Goal: Task Accomplishment & Management: Manage account settings

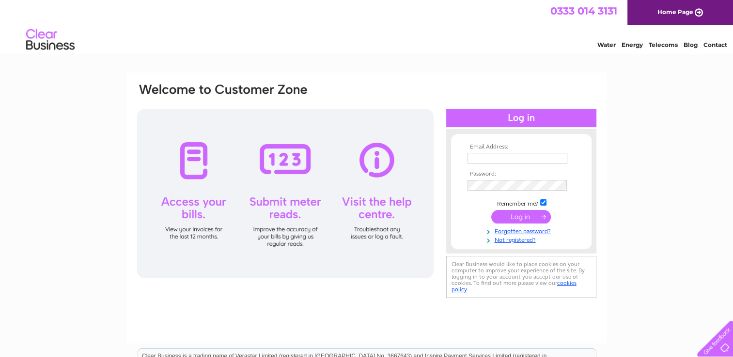
type input "manselworkingmen@btconnect.com"
click at [508, 215] on input "submit" at bounding box center [521, 217] width 60 height 14
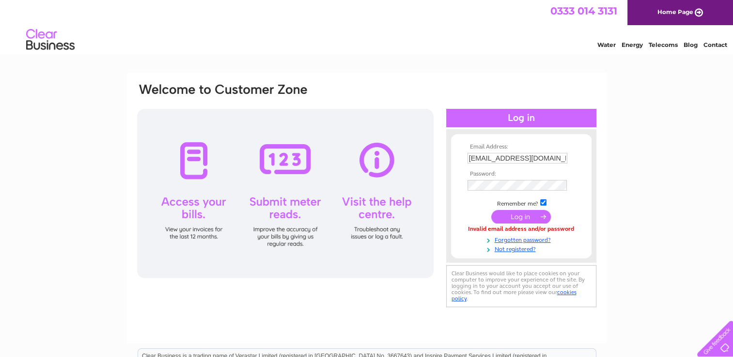
click at [283, 234] on div at bounding box center [285, 194] width 296 height 170
click at [527, 214] on input "submit" at bounding box center [521, 218] width 60 height 14
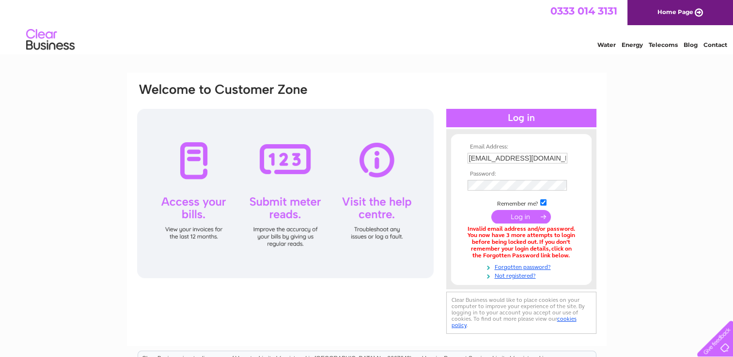
click at [523, 221] on input "submit" at bounding box center [521, 217] width 60 height 14
click at [518, 217] on input "submit" at bounding box center [521, 217] width 60 height 14
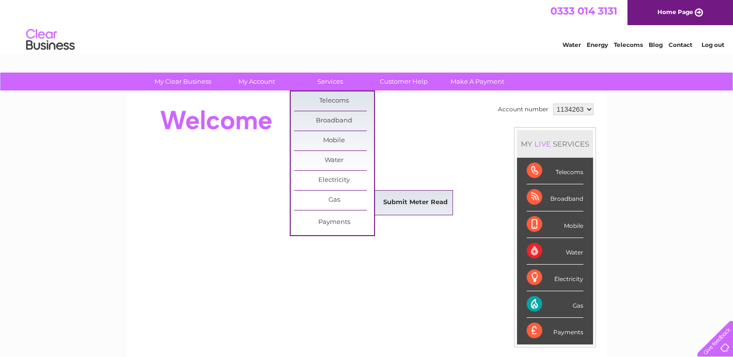
click at [408, 202] on link "Submit Meter Read" at bounding box center [415, 202] width 80 height 19
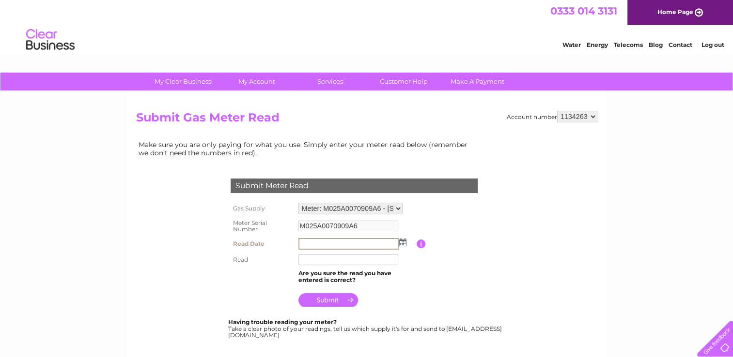
click at [311, 244] on input "text" at bounding box center [348, 244] width 101 height 12
drag, startPoint x: 305, startPoint y: 242, endPoint x: 411, endPoint y: 241, distance: 106.1
click at [411, 241] on td at bounding box center [356, 244] width 121 height 16
click at [402, 241] on img at bounding box center [401, 242] width 7 height 8
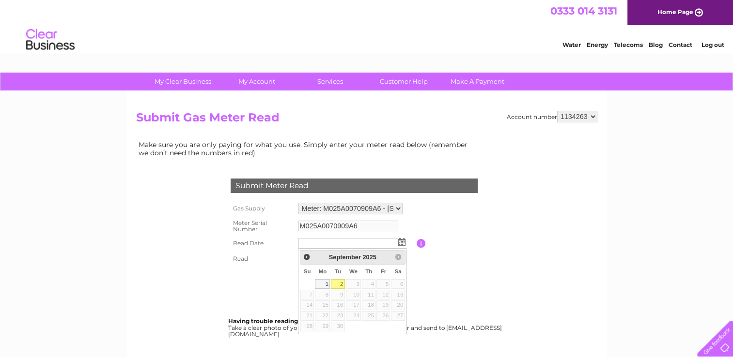
click at [340, 279] on link "2" at bounding box center [338, 284] width 14 height 10
type input "2025/09/02"
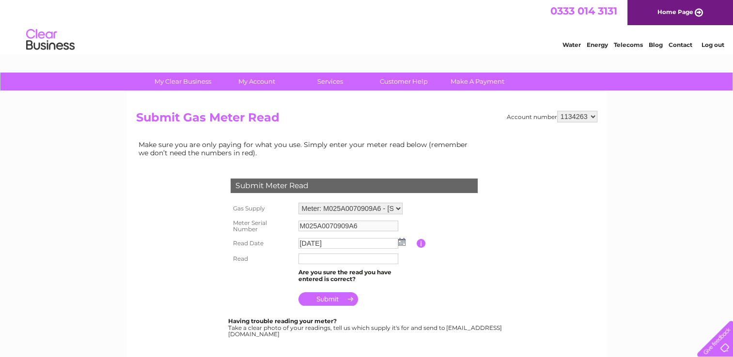
click at [316, 263] on input "text" at bounding box center [348, 259] width 100 height 11
type input "113742"
click at [327, 300] on input "submit" at bounding box center [328, 300] width 60 height 14
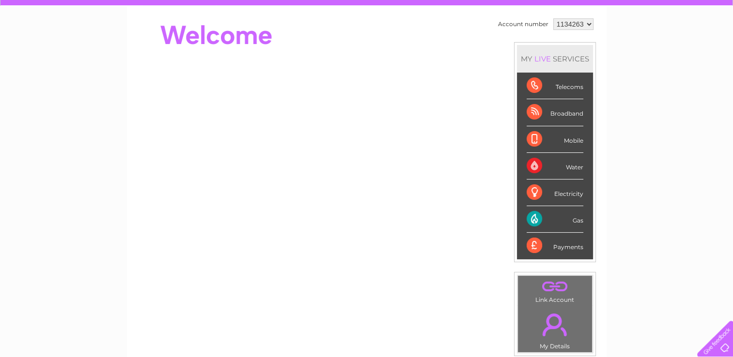
scroll to position [84, 0]
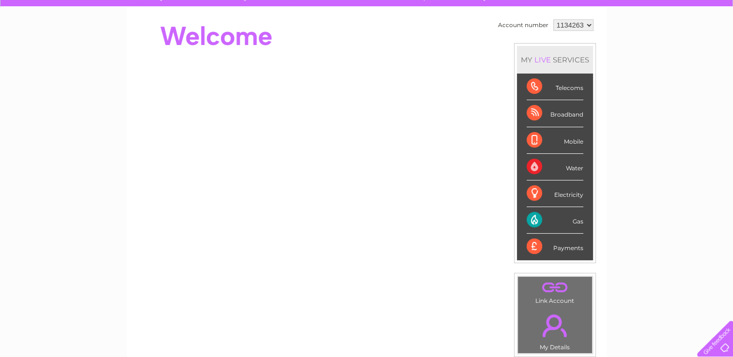
click at [557, 217] on div "Gas" at bounding box center [555, 220] width 57 height 27
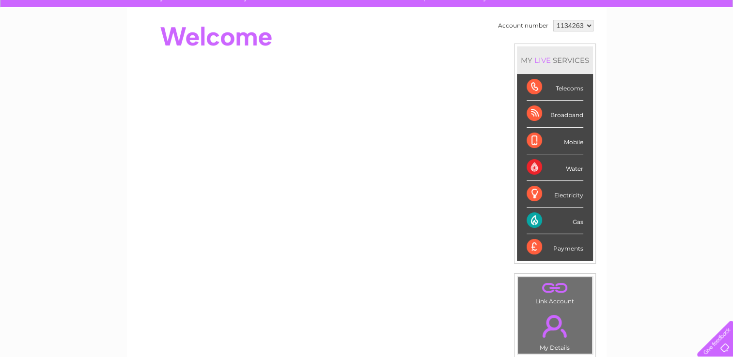
scroll to position [0, 0]
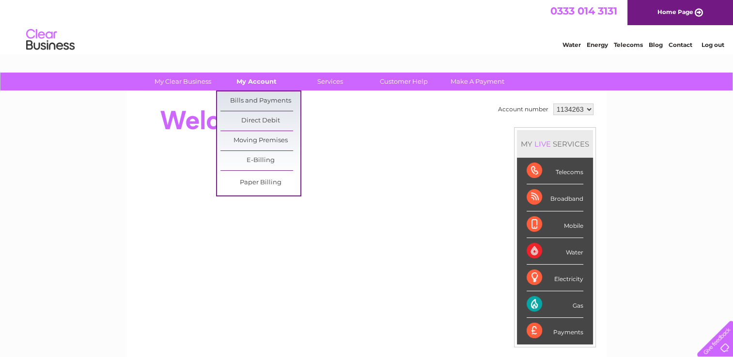
click at [252, 80] on link "My Account" at bounding box center [257, 82] width 80 height 18
click at [259, 98] on link "Bills and Payments" at bounding box center [260, 101] width 80 height 19
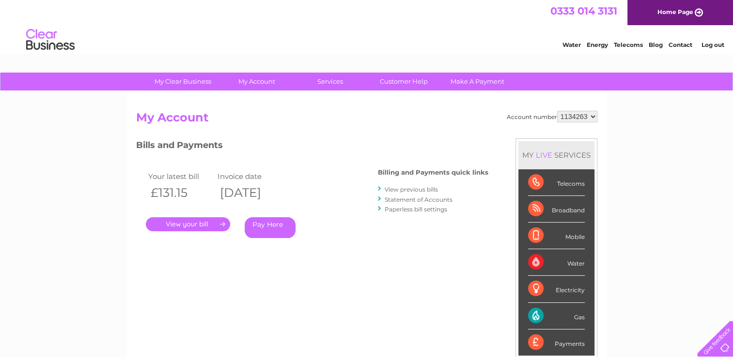
click at [189, 224] on link "." at bounding box center [188, 224] width 84 height 14
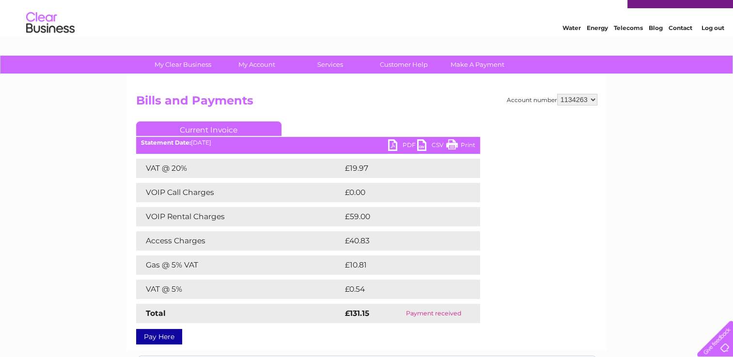
scroll to position [17, 0]
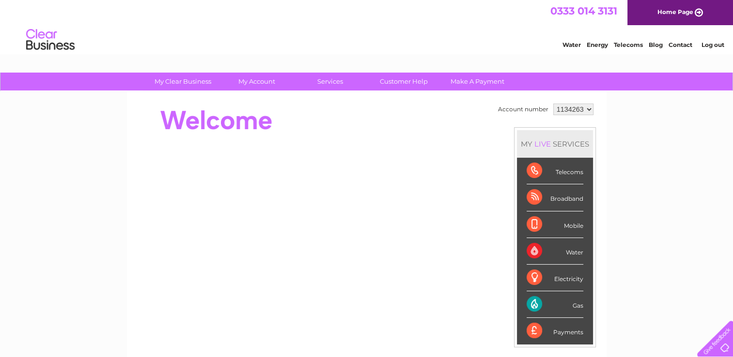
click at [559, 305] on div "Gas" at bounding box center [555, 305] width 57 height 27
click at [574, 304] on div "Gas" at bounding box center [555, 305] width 57 height 27
click at [528, 302] on div "Gas" at bounding box center [555, 305] width 57 height 27
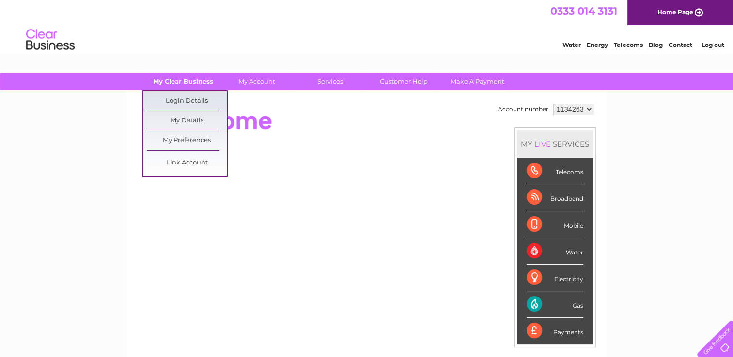
click at [196, 82] on link "My Clear Business" at bounding box center [183, 82] width 80 height 18
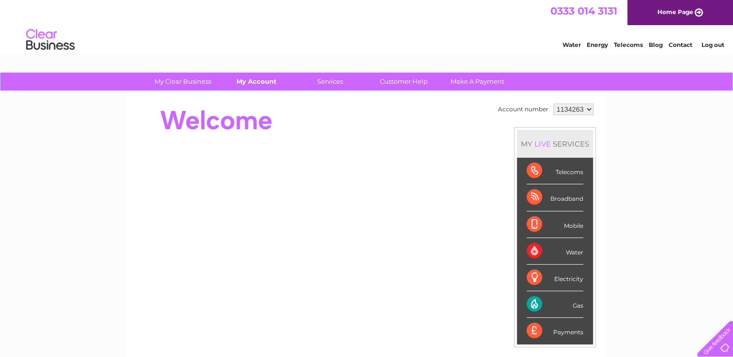
click at [252, 82] on link "My Account" at bounding box center [257, 82] width 80 height 18
click at [262, 82] on link "My Account" at bounding box center [257, 82] width 80 height 18
click at [250, 83] on link "My Account" at bounding box center [257, 82] width 80 height 18
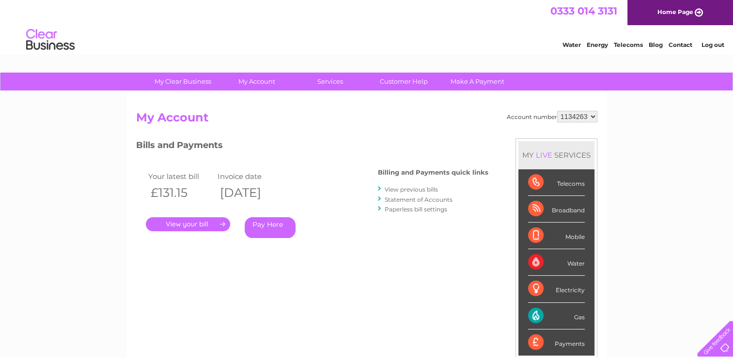
click at [186, 226] on link "." at bounding box center [188, 224] width 84 height 14
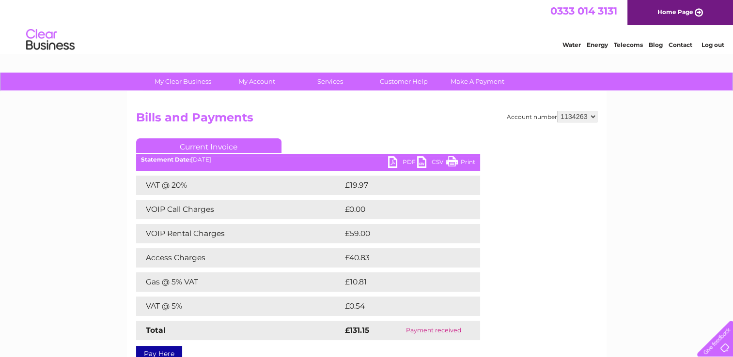
click at [311, 136] on div "Account number 1134263 Bills and Payments Current Invoice PDF CSV Print £0.00" at bounding box center [366, 235] width 461 height 248
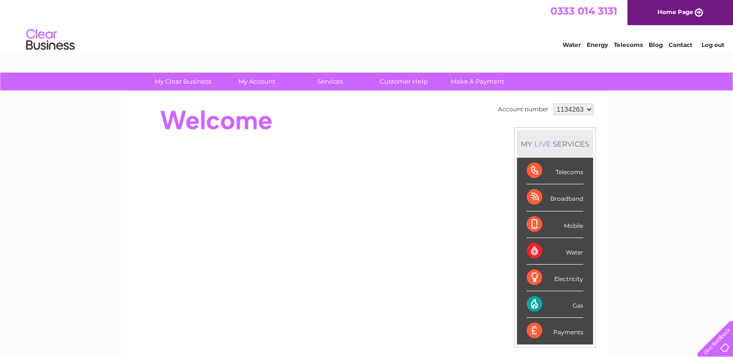
click at [532, 307] on div "Gas" at bounding box center [555, 305] width 57 height 27
click at [554, 306] on div "Gas" at bounding box center [555, 305] width 57 height 27
click at [466, 80] on link "Make A Payment" at bounding box center [477, 82] width 80 height 18
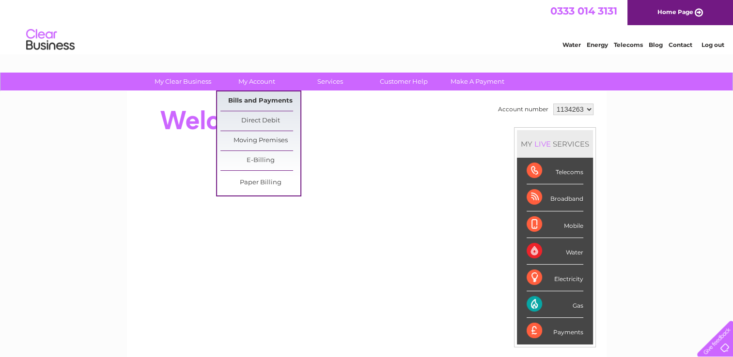
click at [262, 101] on link "Bills and Payments" at bounding box center [260, 101] width 80 height 19
click at [253, 101] on link "Bills and Payments" at bounding box center [260, 101] width 80 height 19
click at [260, 101] on link "Bills and Payments" at bounding box center [260, 101] width 80 height 19
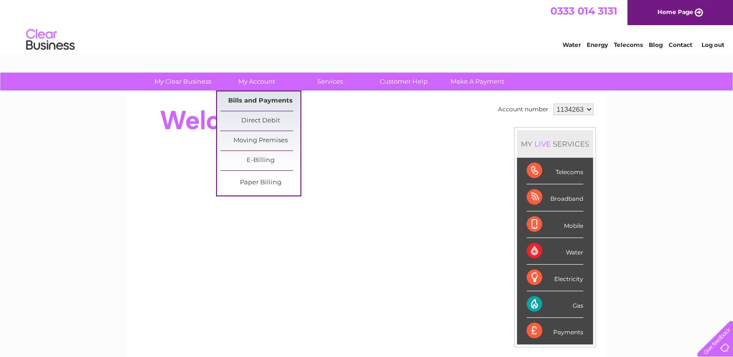
click at [260, 101] on link "Bills and Payments" at bounding box center [260, 101] width 80 height 19
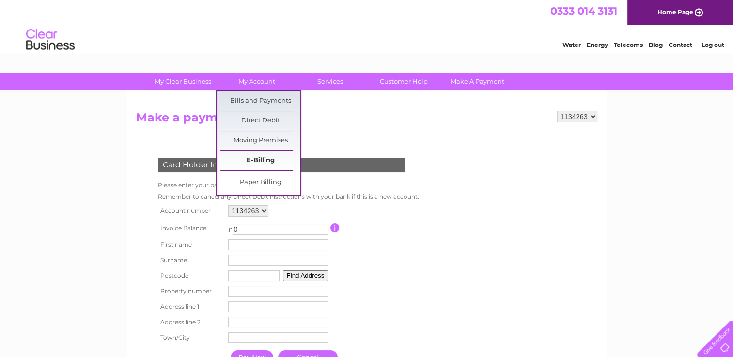
click at [267, 162] on link "E-Billing" at bounding box center [260, 160] width 80 height 19
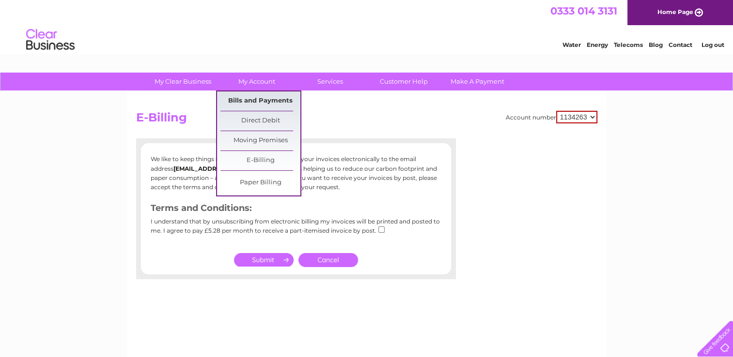
click at [256, 100] on link "Bills and Payments" at bounding box center [260, 101] width 80 height 19
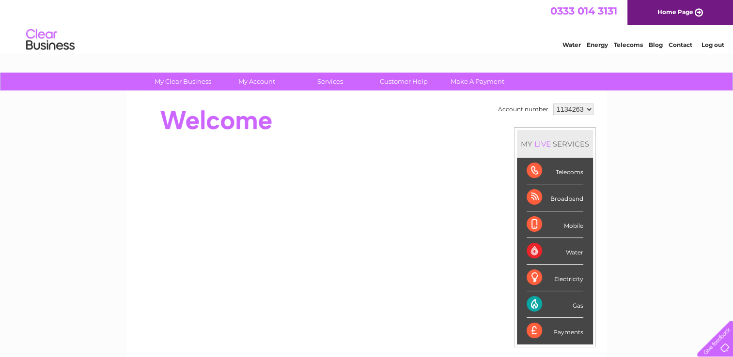
click at [574, 306] on div "Gas" at bounding box center [555, 305] width 57 height 27
click at [539, 299] on div "Gas" at bounding box center [555, 305] width 57 height 27
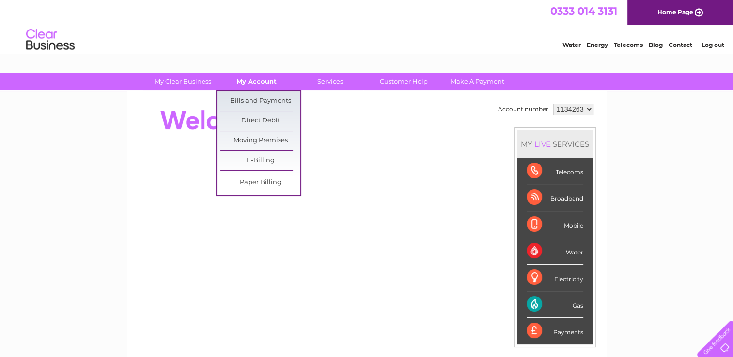
click at [251, 81] on link "My Account" at bounding box center [257, 82] width 80 height 18
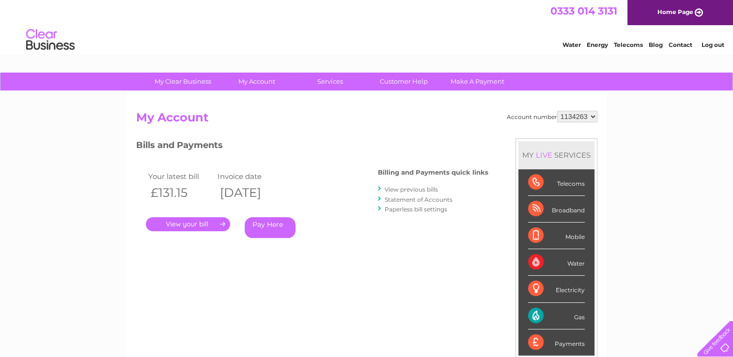
click at [257, 100] on div "Account number 1134263 My Account MY LIVE SERVICES Telecoms Broadband Mobile Wa…" at bounding box center [367, 252] width 480 height 321
click at [393, 191] on link "View previous bills" at bounding box center [411, 189] width 53 height 7
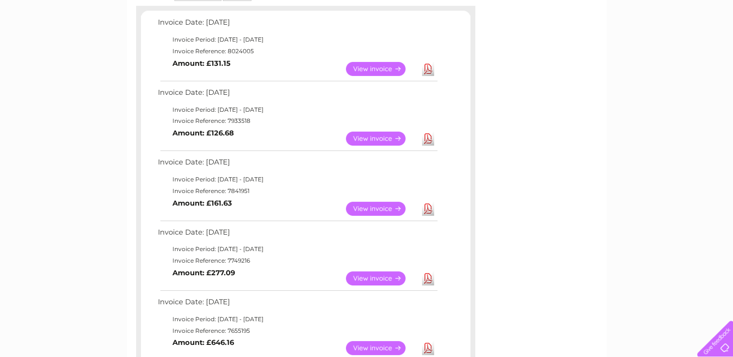
scroll to position [167, 0]
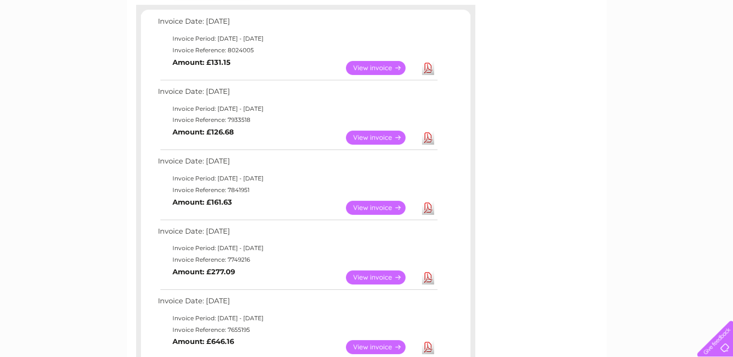
click at [378, 138] on link "View" at bounding box center [381, 138] width 71 height 14
click at [367, 138] on link "View" at bounding box center [381, 138] width 71 height 14
click at [378, 138] on link "View" at bounding box center [381, 138] width 71 height 14
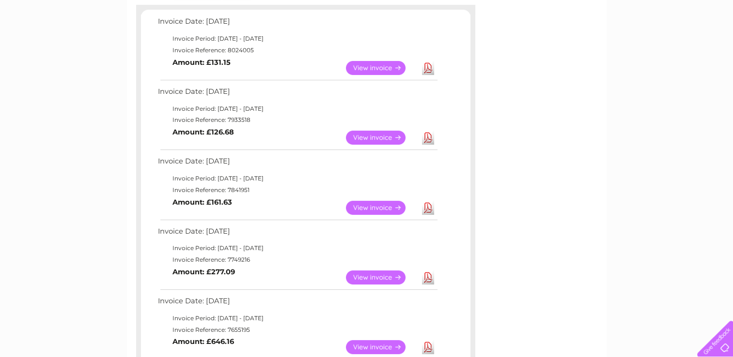
click at [358, 207] on link "View" at bounding box center [381, 208] width 71 height 14
click at [377, 278] on link "View" at bounding box center [381, 278] width 71 height 14
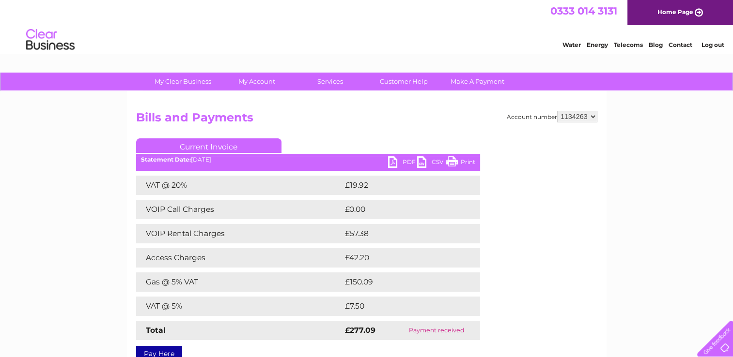
click at [347, 109] on div "Account number 1134263 Bills and Payments Current Invoice PDF CSV Print VAT @ 2…" at bounding box center [367, 230] width 480 height 277
